Goal: Check status: Check status

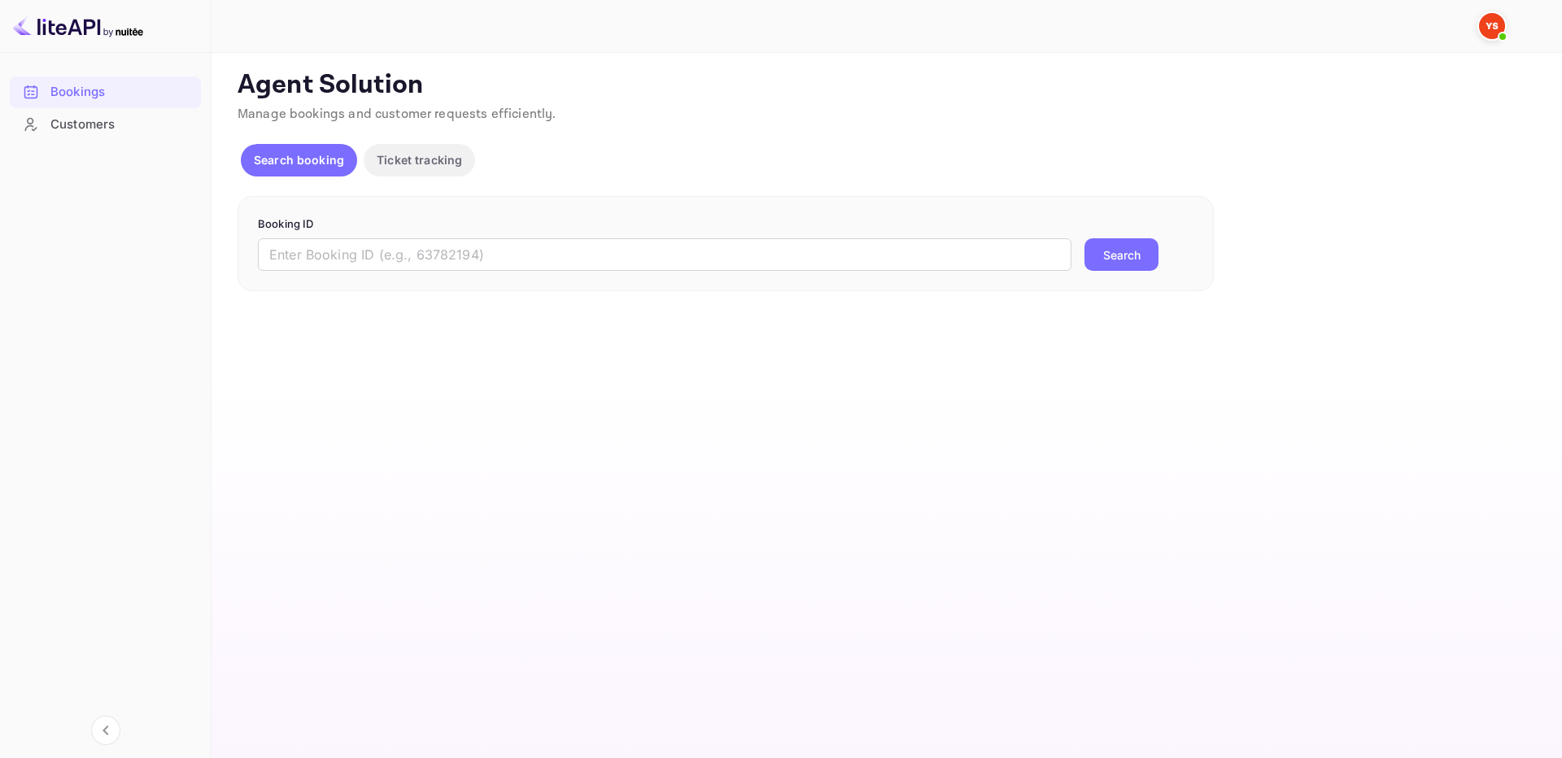
click at [1041, 234] on form "Booking ID ​ Search" at bounding box center [725, 243] width 935 height 55
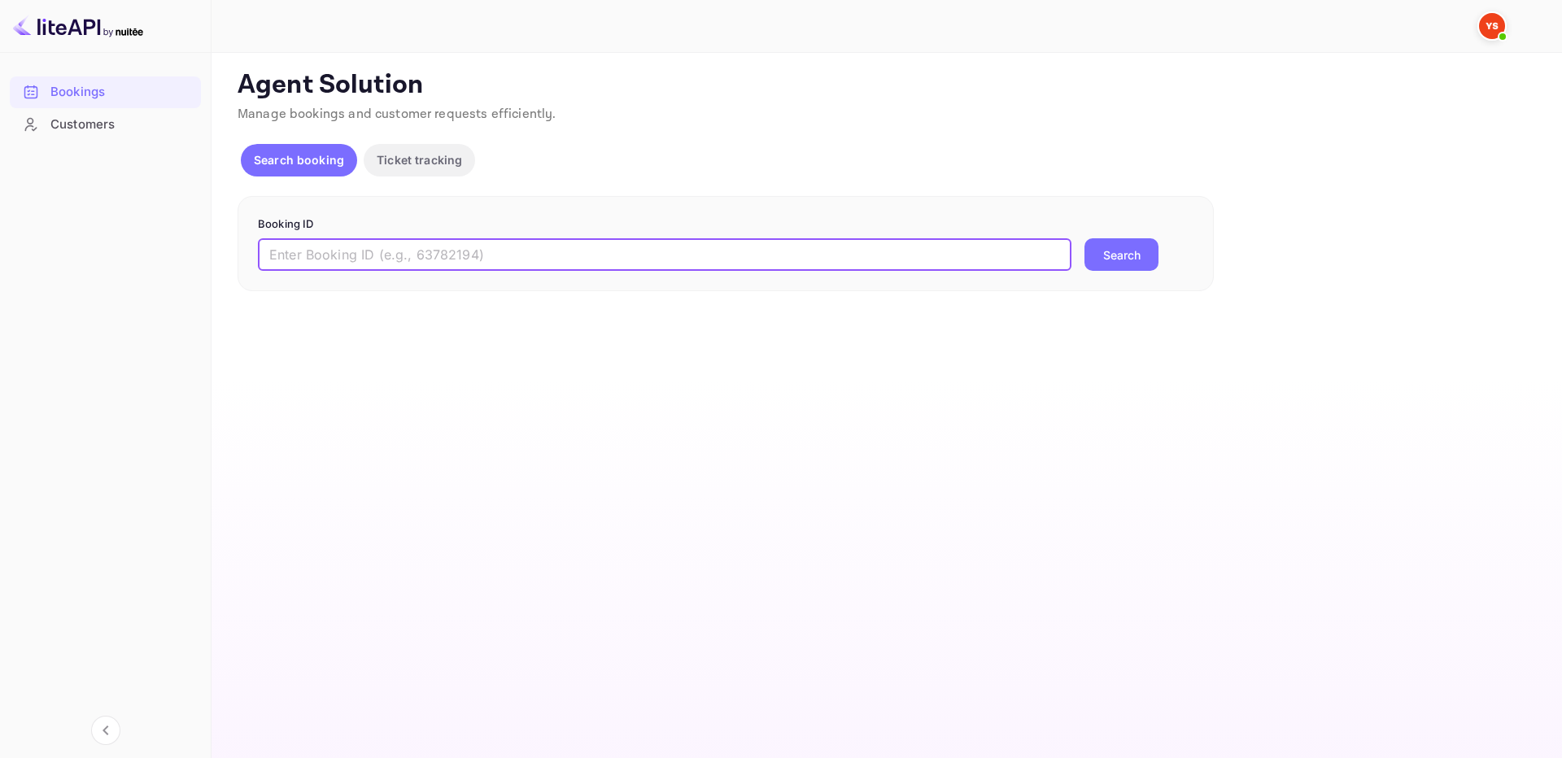
click at [1014, 243] on input "text" at bounding box center [664, 254] width 813 height 33
paste input "9762339"
type input "9762339"
click at [1115, 250] on button "Search" at bounding box center [1121, 254] width 74 height 33
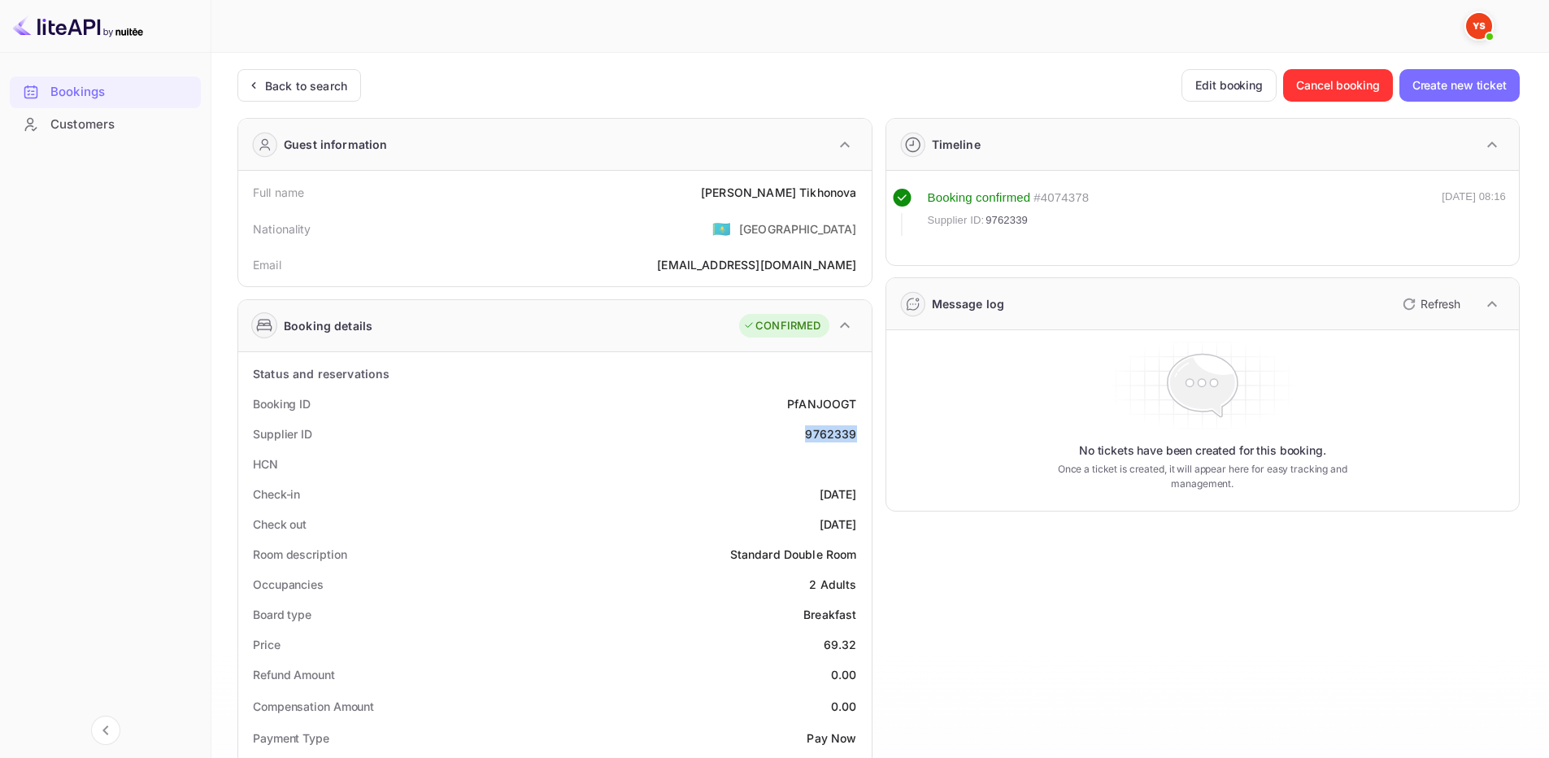
drag, startPoint x: 798, startPoint y: 438, endPoint x: 865, endPoint y: 437, distance: 66.7
click at [865, 437] on div "Supplier ID 9762339" at bounding box center [555, 434] width 621 height 30
copy div "9762339"
drag, startPoint x: 765, startPoint y: 184, endPoint x: 856, endPoint y: 194, distance: 92.5
click at [856, 194] on div "Full name [PERSON_NAME]" at bounding box center [555, 192] width 621 height 30
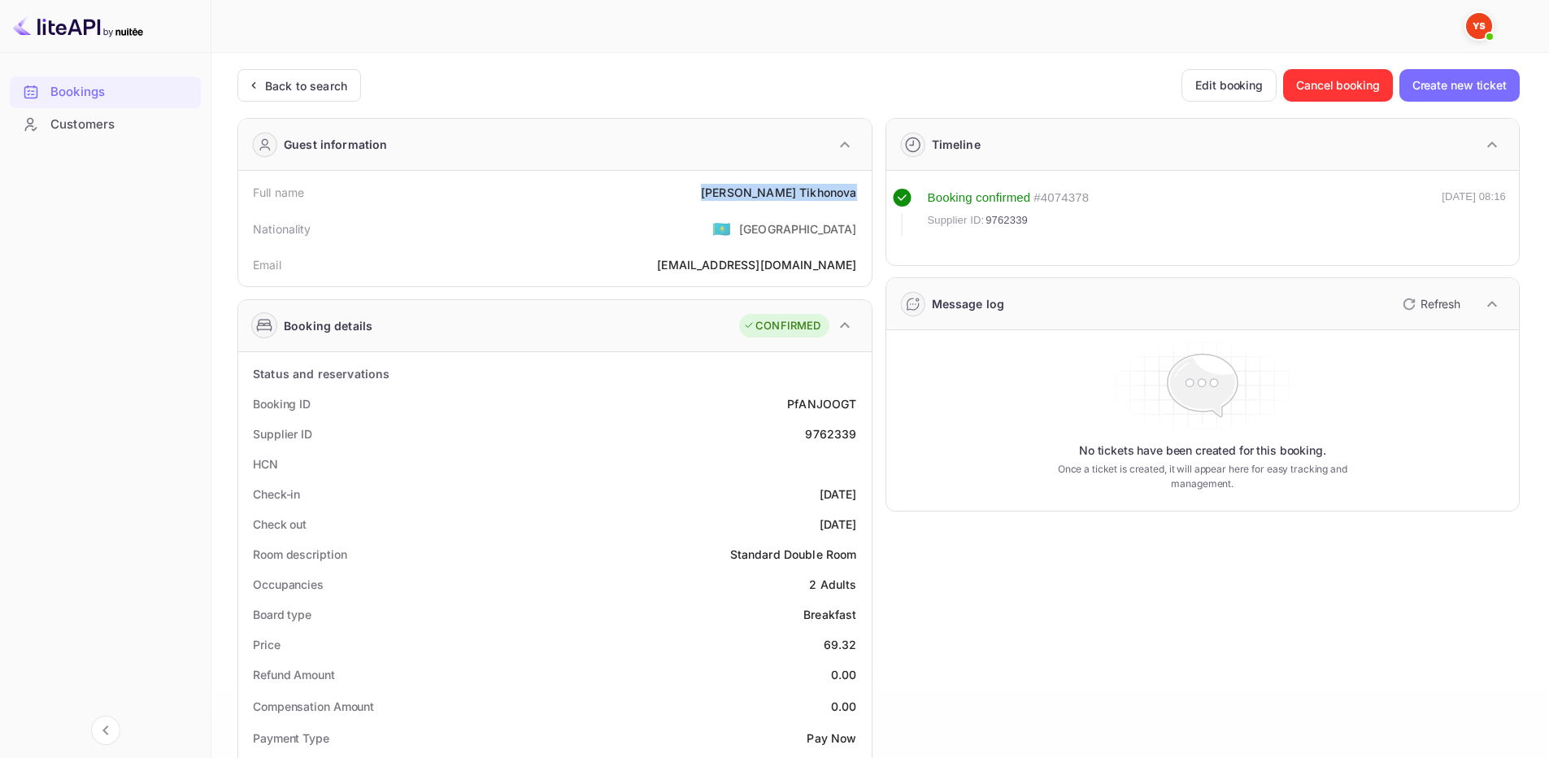
copy div "[PERSON_NAME]"
click at [853, 646] on div "Price 69.32" at bounding box center [555, 644] width 621 height 30
click at [856, 645] on div "69.32" at bounding box center [840, 644] width 33 height 17
drag, startPoint x: 856, startPoint y: 644, endPoint x: 814, endPoint y: 643, distance: 41.5
click at [814, 643] on div "Price 69.32" at bounding box center [555, 644] width 621 height 30
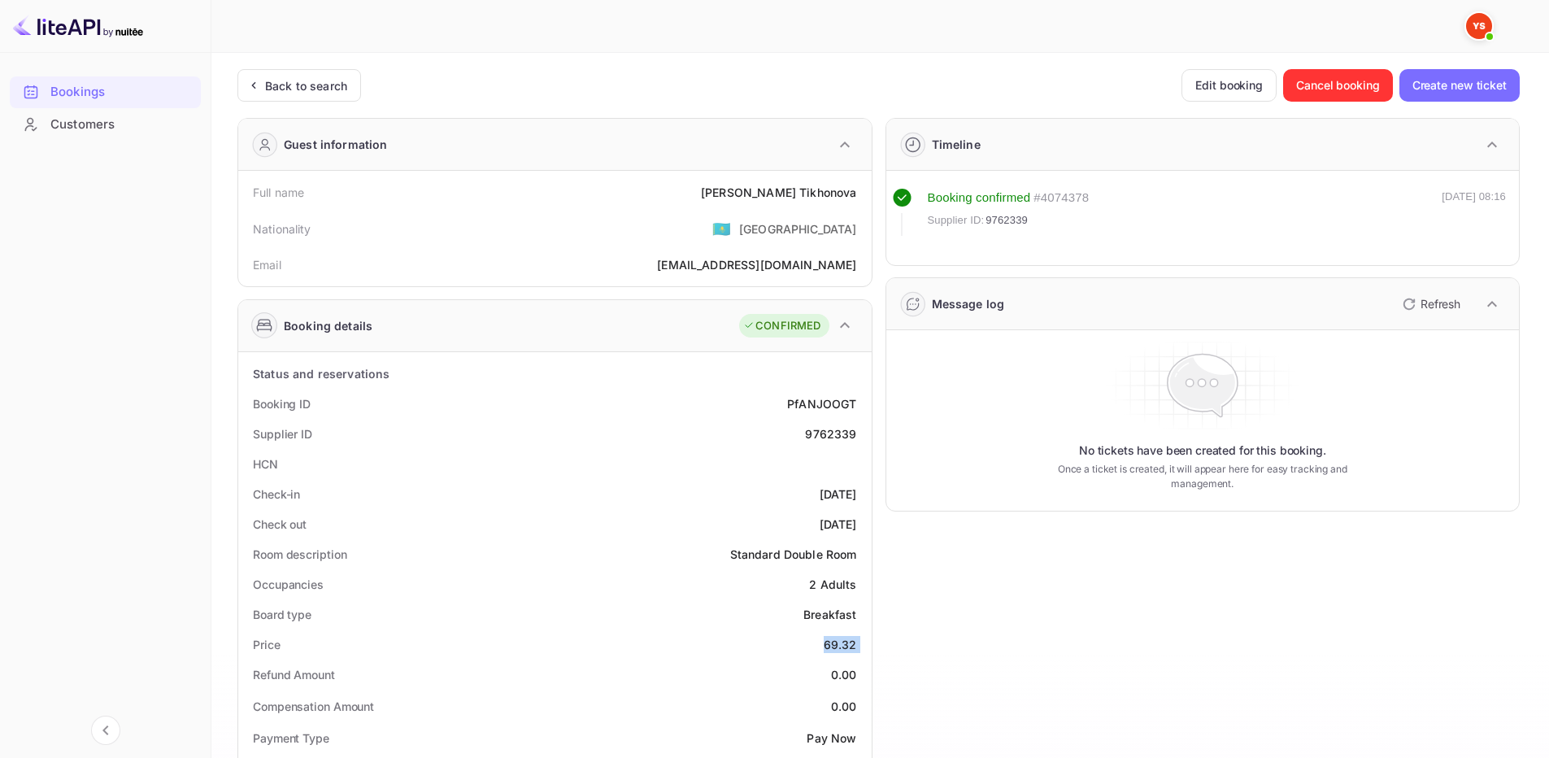
copy div "69.32"
